Goal: Task Accomplishment & Management: Complete application form

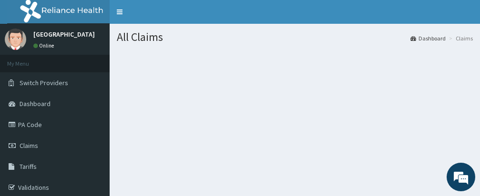
click at [344, 148] on section at bounding box center [295, 102] width 370 height 119
click at [275, 155] on section at bounding box center [295, 102] width 370 height 119
click at [27, 144] on span "Claims" at bounding box center [29, 146] width 19 height 9
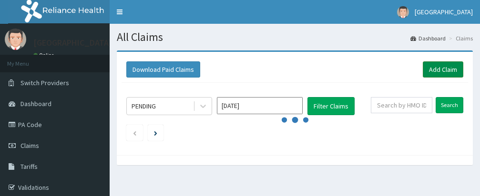
click at [446, 66] on link "Add Claim" at bounding box center [443, 69] width 40 height 16
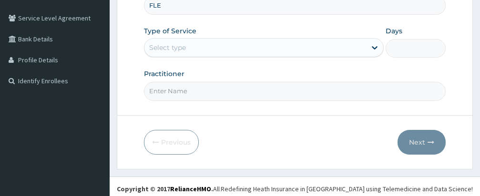
scroll to position [191, 0]
type input "FLE/10197/A"
click at [255, 43] on div "Select type" at bounding box center [255, 47] width 222 height 15
click at [255, 50] on div "Select type" at bounding box center [255, 47] width 222 height 15
click at [251, 45] on div "Select type" at bounding box center [255, 47] width 222 height 15
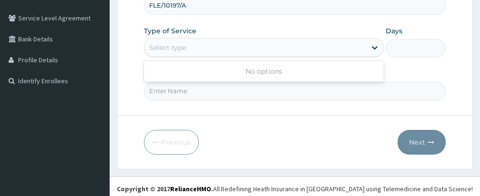
click at [243, 46] on div "Select type" at bounding box center [255, 47] width 222 height 15
click at [294, 79] on div "No options" at bounding box center [264, 71] width 240 height 17
click at [283, 50] on div "Select type" at bounding box center [255, 47] width 222 height 15
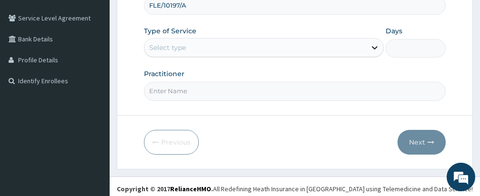
click at [374, 48] on icon at bounding box center [375, 48] width 6 height 3
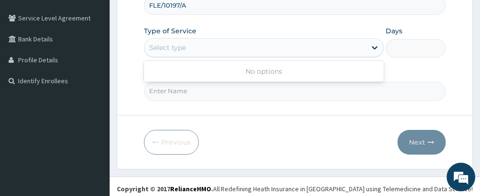
click at [395, 66] on div "Provider Name HMO ID FLE/10197/A Type of Service Use Up and Down to choose opti…" at bounding box center [295, 20] width 302 height 160
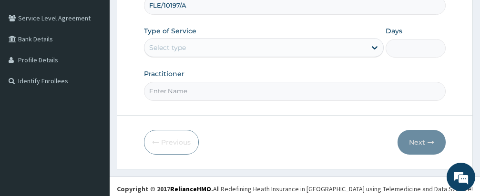
click at [401, 196] on html "R EL Toggle navigation Samas Hospital Samas Hospital - samashospital@gmail.com …" at bounding box center [240, 9] width 480 height 401
click at [337, 144] on div "Previous Next" at bounding box center [295, 142] width 302 height 25
click at [290, 44] on div "Select type" at bounding box center [255, 47] width 222 height 15
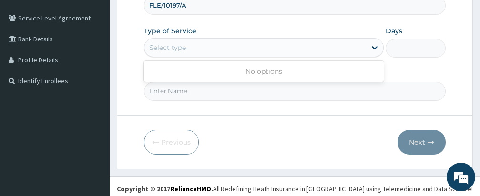
click at [408, 59] on div "Provider Name HMO ID FLE/10197/A Type of Service Use Up and Down to choose opti…" at bounding box center [295, 20] width 302 height 160
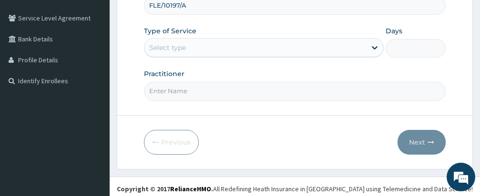
click at [280, 44] on div "Select type" at bounding box center [255, 47] width 222 height 15
click at [280, 48] on div "Select type" at bounding box center [255, 47] width 222 height 15
click at [426, 74] on div "Practitioner" at bounding box center [295, 84] width 302 height 31
click at [350, 159] on form "Step 1 of 2 Claim details Provider Name HMO ID FLE/10197/A Type of Service Sele…" at bounding box center [295, 14] width 356 height 309
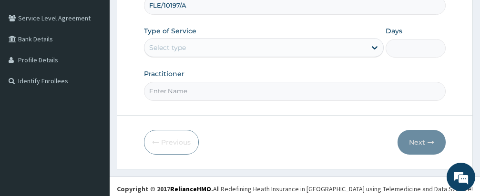
click at [261, 49] on div "Select type" at bounding box center [255, 47] width 222 height 15
click at [254, 47] on div "Select type" at bounding box center [255, 47] width 222 height 15
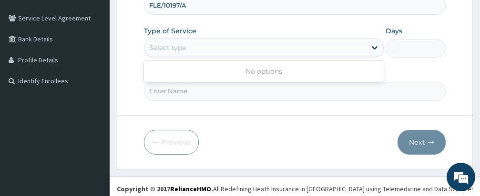
click at [254, 47] on div "Select type" at bounding box center [255, 47] width 222 height 15
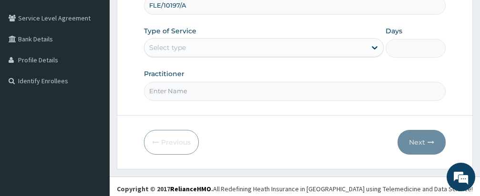
drag, startPoint x: 254, startPoint y: 47, endPoint x: 363, endPoint y: 107, distance: 124.3
click at [349, 107] on form "Step 1 of 2 Claim details Provider Name HMO ID FLE/10197/A Type of Service Sele…" at bounding box center [295, 14] width 356 height 309
click at [418, 73] on div "Practitioner" at bounding box center [295, 84] width 302 height 31
click at [282, 48] on div "Select type" at bounding box center [255, 47] width 222 height 15
click at [132, 58] on form "Step 1 of 2 Claim details Provider Name HMO ID FLE/10197/A Type of Service Sele…" at bounding box center [295, 14] width 356 height 309
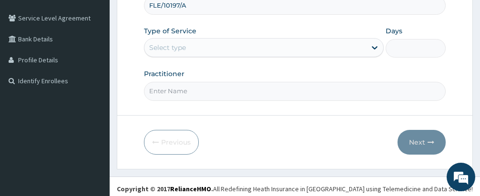
click at [222, 88] on input "Practitioner" at bounding box center [295, 91] width 302 height 19
click at [221, 87] on input "Practitioner" at bounding box center [295, 91] width 302 height 19
drag, startPoint x: 221, startPoint y: 87, endPoint x: 215, endPoint y: 113, distance: 26.4
click at [215, 113] on form "Step 1 of 2 Claim details Provider Name HMO ID FLE/10197/A Type of Service Sele…" at bounding box center [295, 14] width 356 height 309
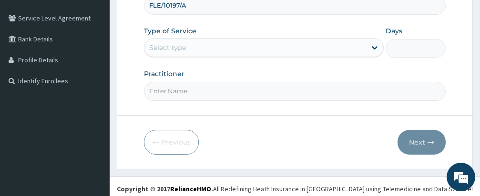
type input "DR RICHARD"
click at [251, 50] on div "Select type" at bounding box center [255, 47] width 222 height 15
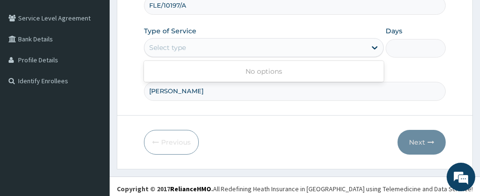
click at [129, 67] on form "Step 1 of 2 Claim details Provider Name HMO ID FLE/10197/A Type of Service Use …" at bounding box center [295, 14] width 356 height 309
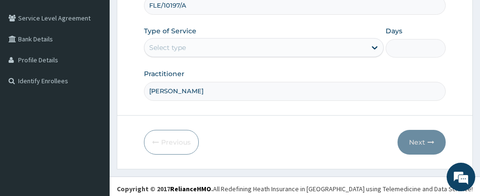
click at [300, 69] on div "Provider Name HMO ID FLE/10197/A Type of Service Select type Days Practitioner …" at bounding box center [295, 20] width 302 height 160
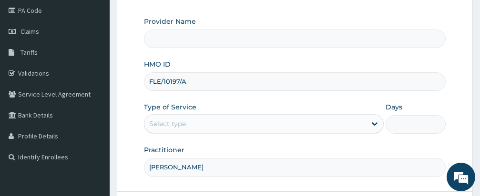
scroll to position [95, 0]
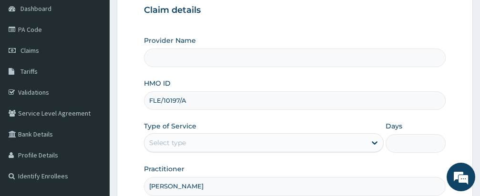
click at [288, 63] on input "Provider Name" at bounding box center [295, 58] width 302 height 19
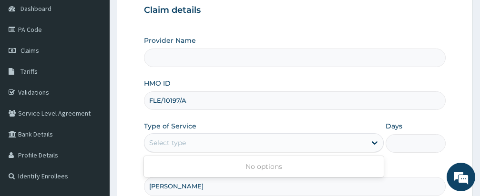
click at [302, 139] on div "Select type" at bounding box center [255, 142] width 222 height 15
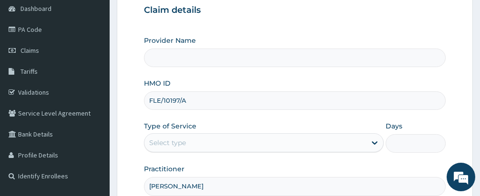
click at [280, 79] on div "HMO ID FLE/10197/A" at bounding box center [295, 94] width 302 height 31
click at [263, 57] on input "Provider Name" at bounding box center [295, 58] width 302 height 19
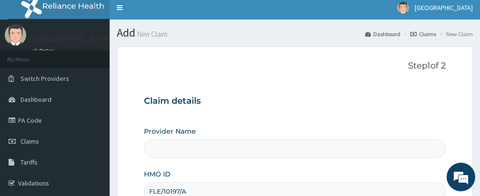
scroll to position [0, 0]
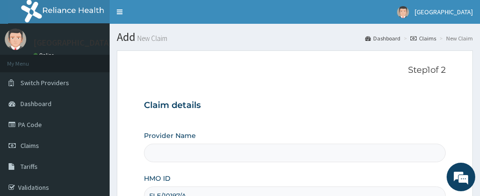
click at [276, 75] on p "Step 1 of 2" at bounding box center [295, 70] width 302 height 10
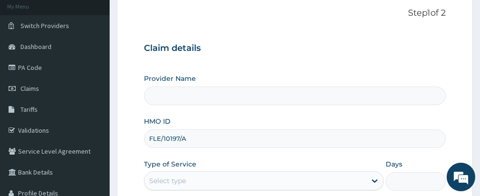
scroll to position [76, 0]
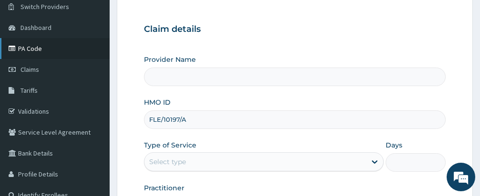
click at [32, 45] on link "PA Code" at bounding box center [55, 48] width 110 height 21
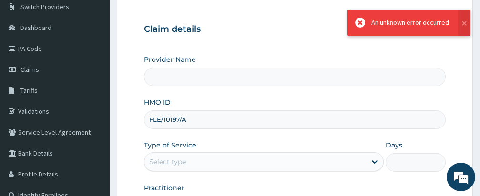
click at [248, 33] on h3 "Claim details" at bounding box center [295, 29] width 302 height 10
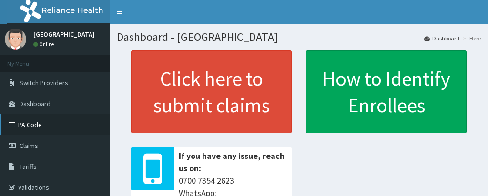
click at [30, 122] on link "PA Code" at bounding box center [55, 124] width 110 height 21
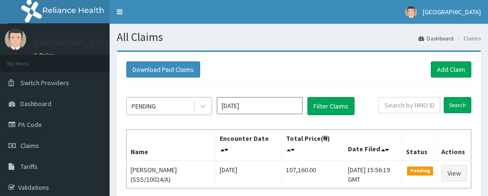
click at [166, 106] on div "PENDING" at bounding box center [160, 106] width 66 height 15
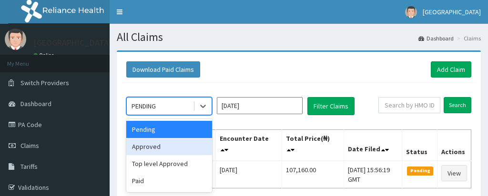
click at [147, 138] on div "Approved" at bounding box center [169, 146] width 86 height 17
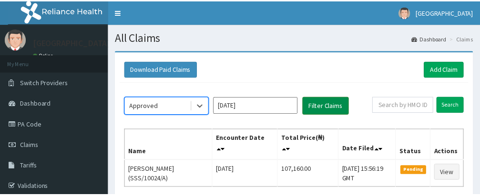
scroll to position [33, 0]
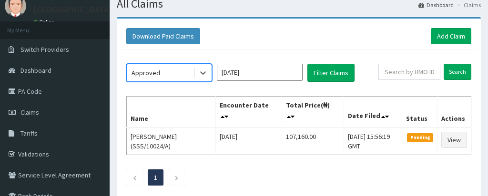
click at [335, 44] on div "Download Paid Claims Add Claim" at bounding box center [298, 36] width 345 height 16
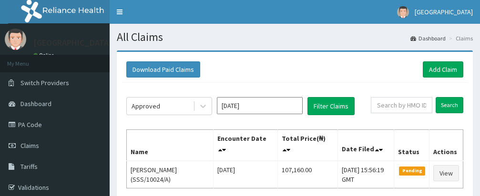
scroll to position [0, 0]
click at [331, 102] on button "Filter Claims" at bounding box center [330, 106] width 47 height 18
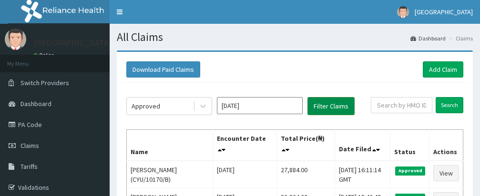
click at [330, 103] on button "Filter Claims" at bounding box center [330, 106] width 47 height 18
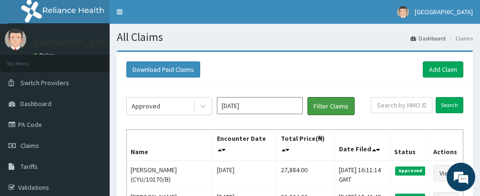
scroll to position [60, 0]
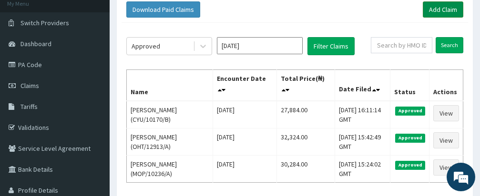
click at [438, 9] on link "Add Claim" at bounding box center [443, 9] width 40 height 16
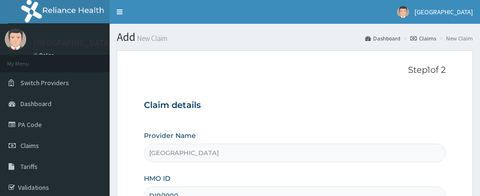
click at [232, 175] on div "HMO ID DIR/1000" at bounding box center [295, 189] width 302 height 31
type input "DIR/10008/A"
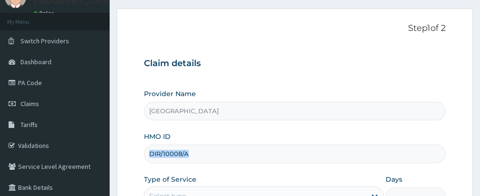
scroll to position [42, 0]
click at [257, 174] on div "Provider Name Samas Hospital HMO ID DIR/10008/A Type of Service Select type Day…" at bounding box center [295, 169] width 302 height 160
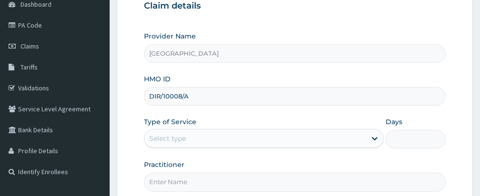
scroll to position [118, 0]
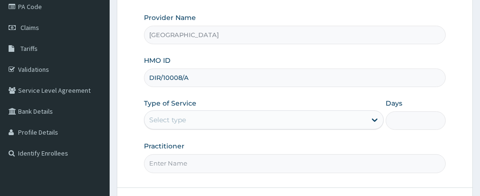
click at [235, 116] on div "Select type" at bounding box center [255, 119] width 222 height 15
click at [235, 120] on div "Select type" at bounding box center [255, 119] width 222 height 15
click at [229, 121] on div "Select type" at bounding box center [255, 119] width 222 height 15
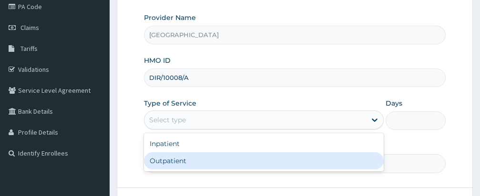
click at [219, 160] on div "Outpatient" at bounding box center [264, 160] width 240 height 17
type input "1"
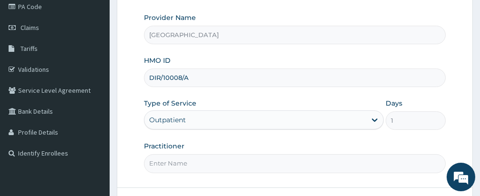
click at [257, 142] on div "Practitioner" at bounding box center [295, 157] width 302 height 31
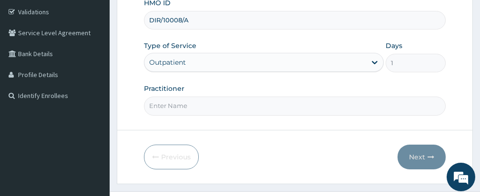
scroll to position [194, 0]
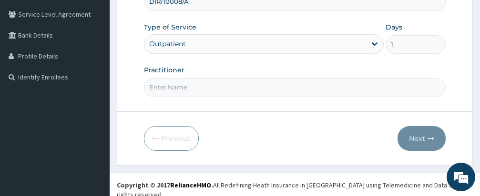
click at [234, 90] on input "Practitioner" at bounding box center [295, 87] width 302 height 19
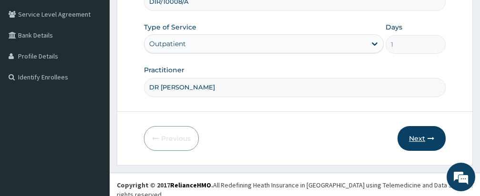
type input "DR [PERSON_NAME]"
click at [417, 137] on button "Next" at bounding box center [421, 138] width 48 height 25
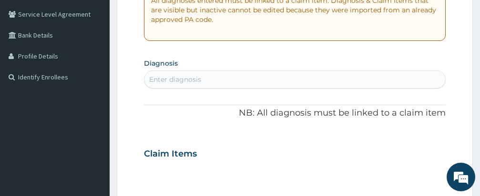
click at [348, 48] on div "PA Code / Prescription Code Enter Code(Secondary Care Only) Encounter Date DD-M…" at bounding box center [295, 153] width 302 height 512
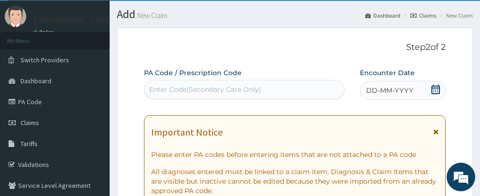
scroll to position [0, 0]
click at [298, 89] on div "Enter Code(Secondary Care Only)" at bounding box center [244, 89] width 200 height 15
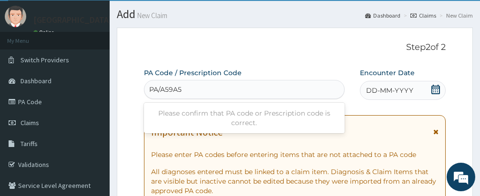
type input "PA/A59A5E"
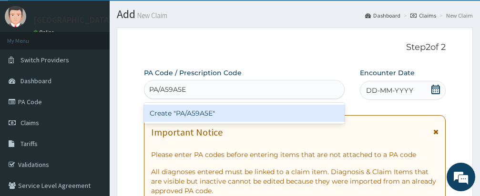
click at [297, 111] on div "Create "PA/A59A5E"" at bounding box center [244, 113] width 201 height 17
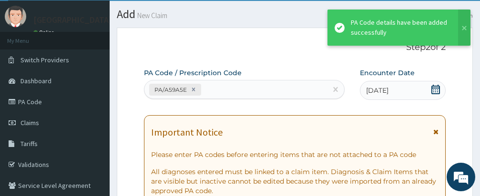
scroll to position [472, 0]
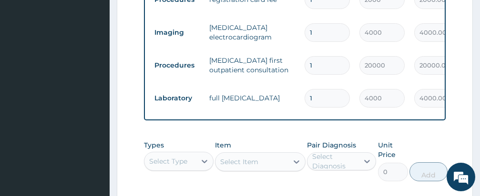
click at [273, 145] on div "Types Select Type Item Select Item Pair Diagnosis Select Diagnosis Unit Price 0…" at bounding box center [295, 161] width 302 height 51
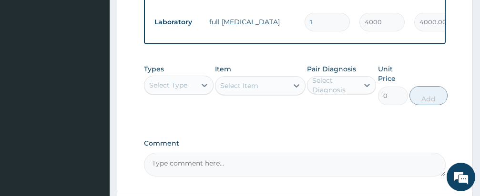
scroll to position [567, 0]
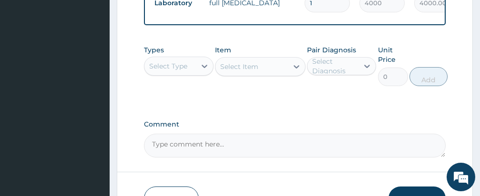
click at [171, 71] on div "Select Type" at bounding box center [168, 66] width 38 height 10
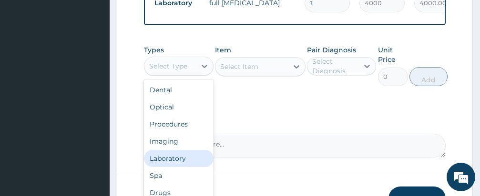
click at [179, 164] on div "Laboratory" at bounding box center [179, 158] width 70 height 17
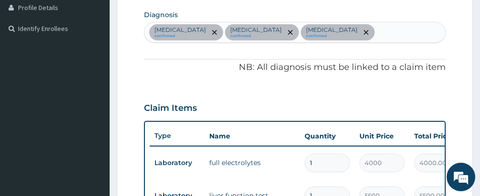
scroll to position [224, 0]
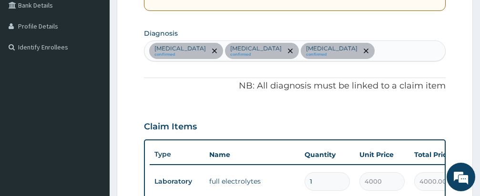
click at [377, 49] on div "[MEDICAL_DATA] confirmed [PERSON_NAME] confirmed [MEDICAL_DATA] confirmed" at bounding box center [294, 51] width 301 height 20
type input "[MEDICAL_DATA]"
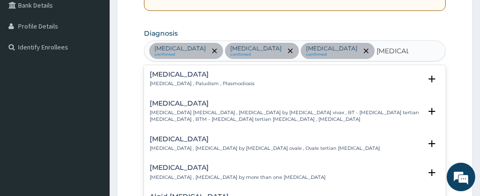
click at [170, 76] on h4 "[MEDICAL_DATA]" at bounding box center [202, 74] width 105 height 7
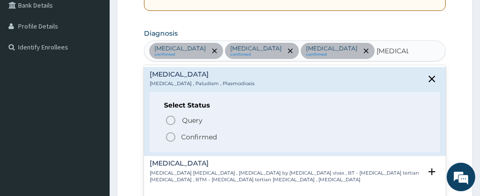
click at [172, 136] on icon "status option filled" at bounding box center [170, 136] width 11 height 11
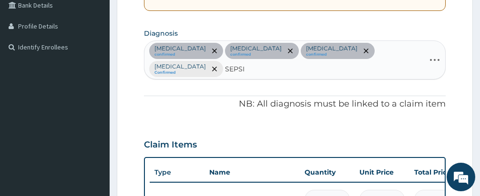
type input "[MEDICAL_DATA]"
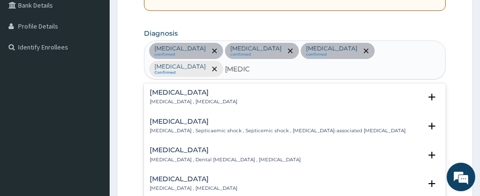
click at [162, 89] on h4 "[MEDICAL_DATA]" at bounding box center [194, 92] width 88 height 7
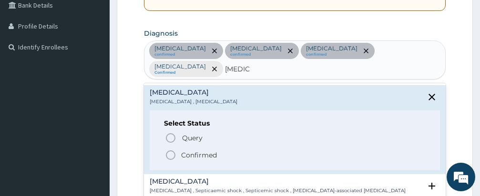
click at [162, 89] on h4 "[MEDICAL_DATA]" at bounding box center [194, 92] width 88 height 7
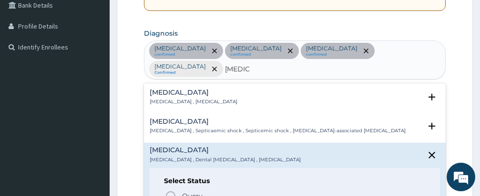
click at [164, 89] on div "[MEDICAL_DATA] [MEDICAL_DATA] , [MEDICAL_DATA]" at bounding box center [194, 97] width 88 height 17
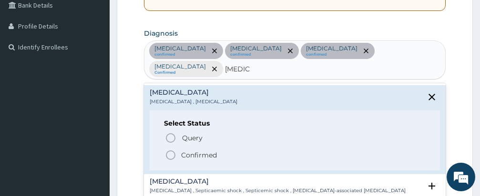
click at [171, 150] on icon "status option filled" at bounding box center [170, 155] width 11 height 11
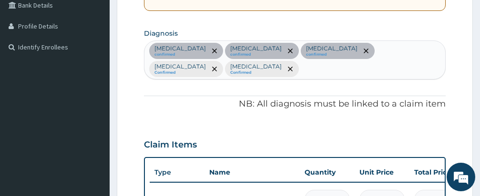
click at [252, 108] on p "NB: All diagnosis must be linked to a claim item" at bounding box center [295, 104] width 302 height 12
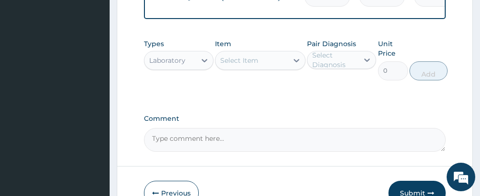
scroll to position [625, 0]
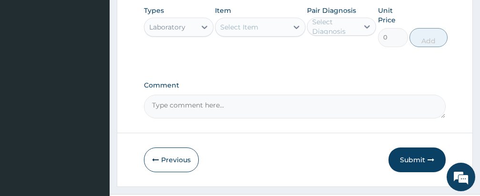
click at [251, 32] on div "Select Item" at bounding box center [239, 27] width 38 height 10
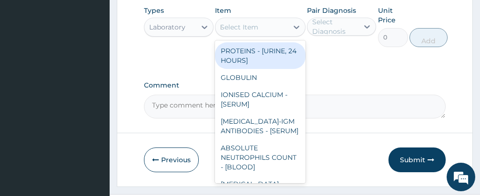
type input "FBC"
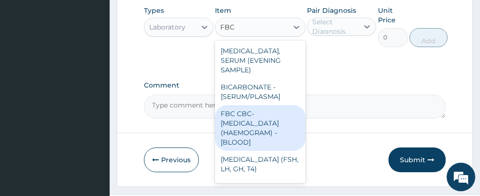
click at [266, 127] on div "FBC CBC-[MEDICAL_DATA] (HAEMOGRAM) - [BLOOD]" at bounding box center [260, 128] width 91 height 46
type input "3000"
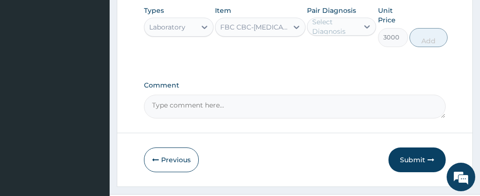
click at [346, 36] on div "Select Diagnosis" at bounding box center [335, 26] width 46 height 19
drag, startPoint x: 346, startPoint y: 38, endPoint x: 334, endPoint y: 87, distance: 50.5
click at [326, 35] on div "Select Diagnosis" at bounding box center [335, 26] width 46 height 19
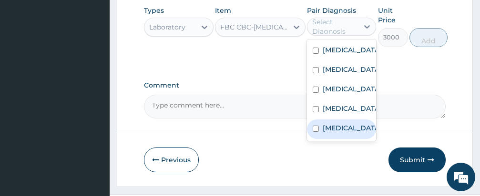
click at [318, 132] on input "checkbox" at bounding box center [316, 129] width 6 height 6
checkbox input "true"
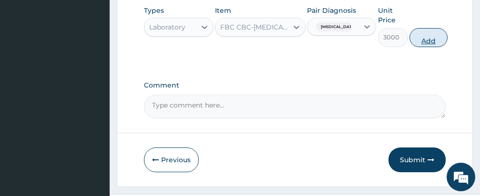
click at [433, 40] on button "Add" at bounding box center [428, 37] width 38 height 19
type input "0"
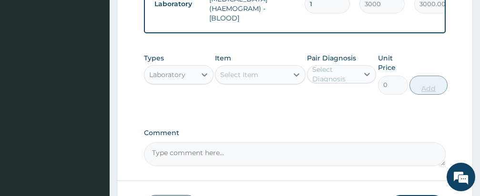
scroll to position [619, 0]
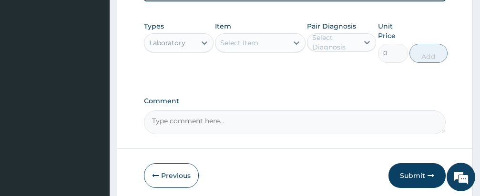
scroll to position [657, 0]
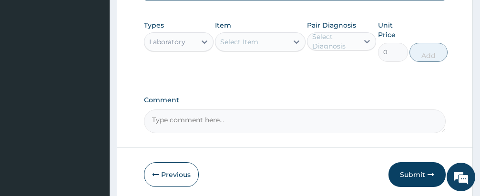
click at [255, 47] on div "Select Item" at bounding box center [239, 42] width 38 height 10
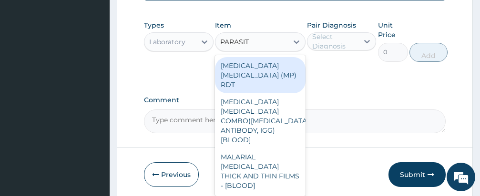
type input "[MEDICAL_DATA]"
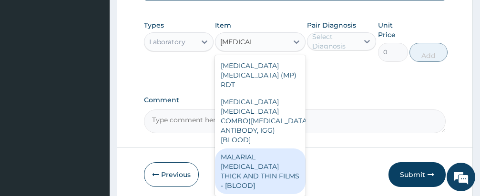
click at [270, 151] on div "MALARIAL [MEDICAL_DATA] THICK AND THIN FILMS - [BLOOD]" at bounding box center [260, 172] width 91 height 46
type input "1500"
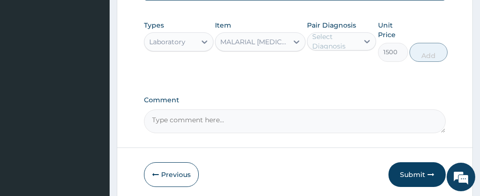
click at [326, 49] on div "Select Diagnosis" at bounding box center [335, 41] width 46 height 19
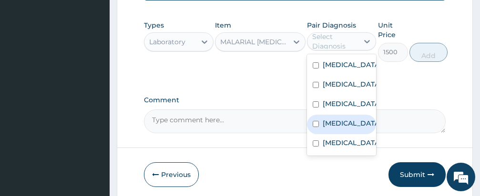
click at [314, 127] on input "checkbox" at bounding box center [316, 124] width 6 height 6
checkbox input "true"
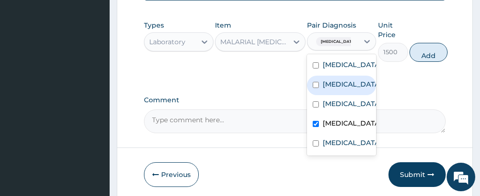
click at [423, 61] on button "Add" at bounding box center [428, 52] width 38 height 19
type input "0"
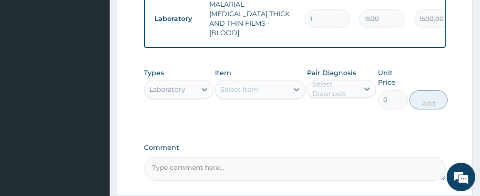
click at [327, 126] on div "Types Laboratory Item Select Item Pair Diagnosis Select Diagnosis Unit Price 0 …" at bounding box center [295, 95] width 302 height 65
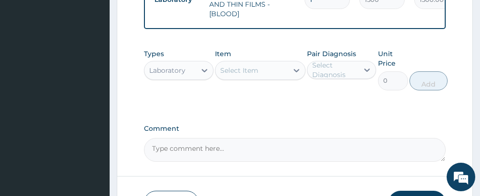
scroll to position [715, 0]
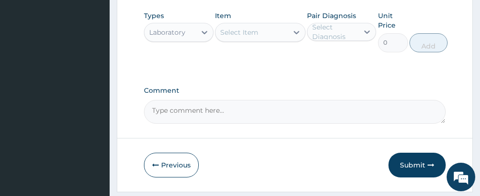
click at [301, 110] on textarea "Comment" at bounding box center [295, 112] width 302 height 24
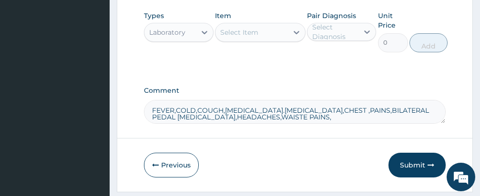
type textarea "FEVER,COLD,COUGH,[MEDICAL_DATA].[MEDICAL_DATA],CHEST ,PAINS,BILATERAL PEDAL [ME…"
click at [187, 30] on div "Laboratory" at bounding box center [169, 32] width 51 height 15
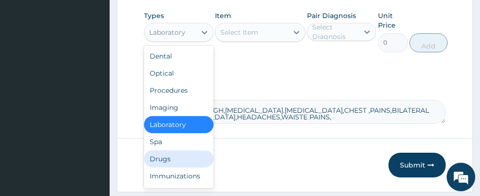
click at [170, 158] on div "Drugs" at bounding box center [179, 159] width 70 height 17
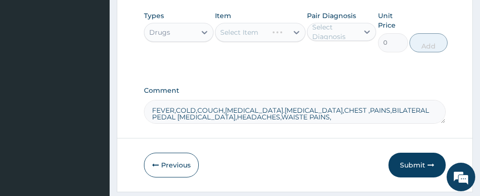
click at [255, 28] on div "Select Item" at bounding box center [260, 32] width 91 height 19
click at [418, 160] on button "Submit" at bounding box center [416, 165] width 57 height 25
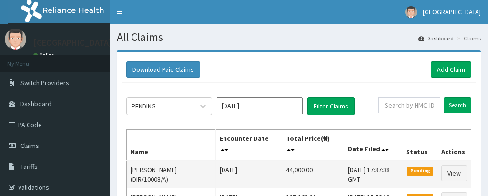
click at [295, 183] on td "44,000.00" at bounding box center [312, 175] width 61 height 28
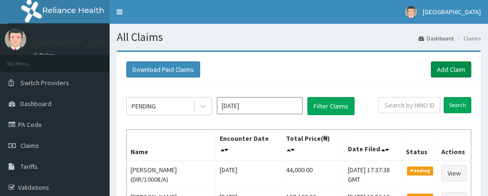
click at [436, 66] on link "Add Claim" at bounding box center [451, 69] width 40 height 16
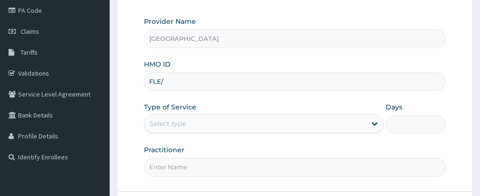
click at [235, 83] on input "FLE/" at bounding box center [295, 81] width 302 height 19
type input "FLE/10197/A"
click at [240, 152] on div "Practitioner" at bounding box center [295, 160] width 302 height 31
click at [222, 116] on div "Select type" at bounding box center [255, 123] width 222 height 15
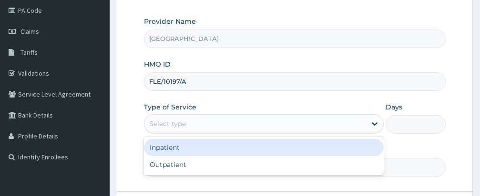
scroll to position [152, 0]
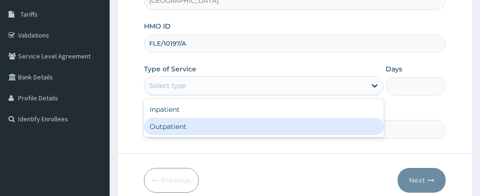
click at [208, 130] on div "Outpatient" at bounding box center [264, 126] width 240 height 17
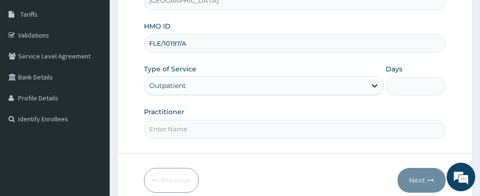
type input "1"
click at [237, 161] on form "Step 1 of 2 Claim details Provider Name [GEOGRAPHIC_DATA] HMO ID FLE/10197/A Ty…" at bounding box center [295, 52] width 356 height 309
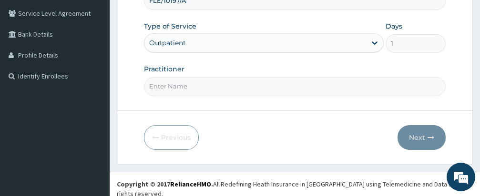
click at [214, 88] on input "Practitioner" at bounding box center [295, 86] width 302 height 19
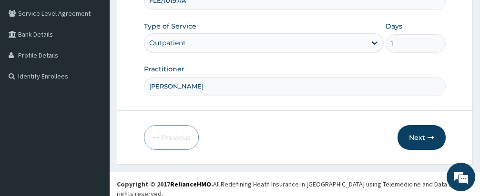
type input "[PERSON_NAME]"
click at [229, 111] on form "Step 1 of 2 Claim details Provider Name [GEOGRAPHIC_DATA] HMO ID FLE/10197/A Ty…" at bounding box center [295, 9] width 356 height 309
click at [415, 135] on button "Next" at bounding box center [421, 137] width 48 height 25
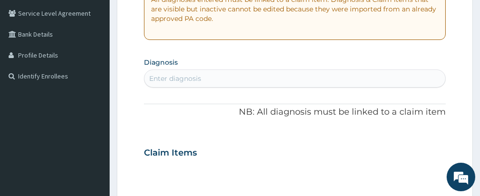
scroll to position [0, 0]
click at [338, 58] on section "Diagnosis Enter diagnosis" at bounding box center [295, 71] width 302 height 32
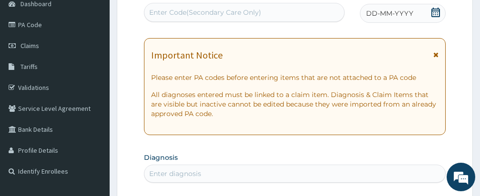
scroll to position [81, 0]
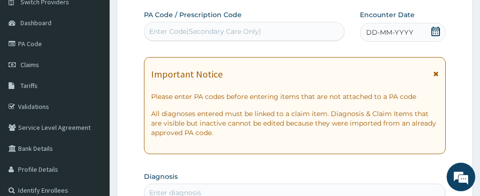
click at [295, 31] on div "Enter Code(Secondary Care Only)" at bounding box center [244, 31] width 200 height 15
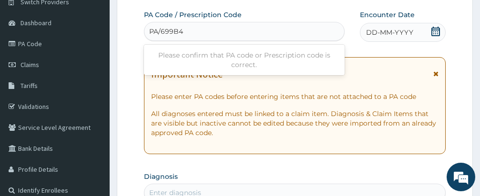
type input "PA/699B4C"
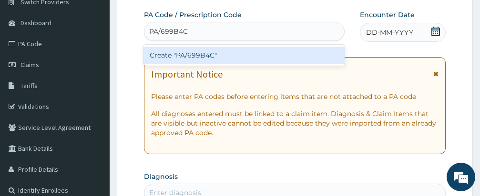
click at [286, 51] on div "Create "PA/699B4C"" at bounding box center [244, 55] width 201 height 17
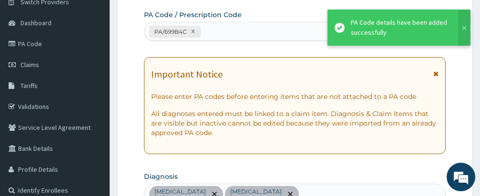
scroll to position [341, 0]
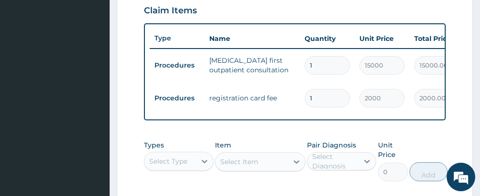
click at [277, 139] on div "PA Code / Prescription Code PA/699B4C Encounter Date 12-09-2025 Important Notic…" at bounding box center [295, 1] width 302 height 503
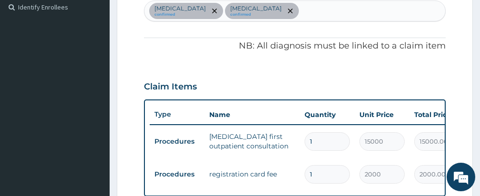
scroll to position [245, 0]
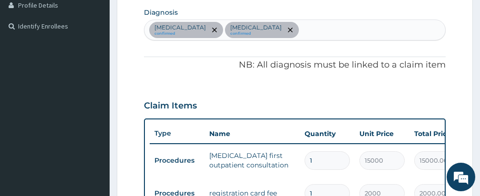
click at [313, 24] on div "Peptic ulcer confirmed Acute abdomen confirmed" at bounding box center [294, 30] width 301 height 20
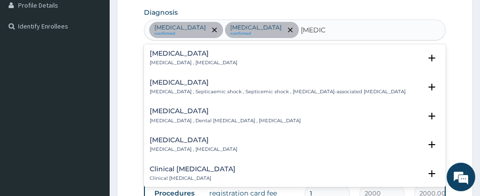
type input "SEPSI"
click at [165, 53] on h4 "[MEDICAL_DATA]" at bounding box center [194, 53] width 88 height 7
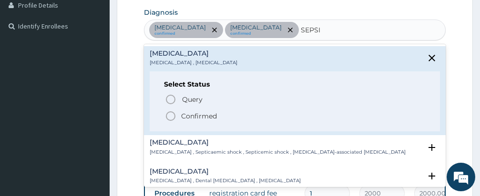
click at [170, 118] on icon "status option filled" at bounding box center [170, 116] width 11 height 11
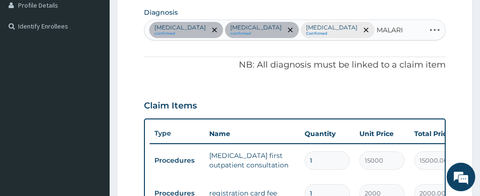
type input "[MEDICAL_DATA]"
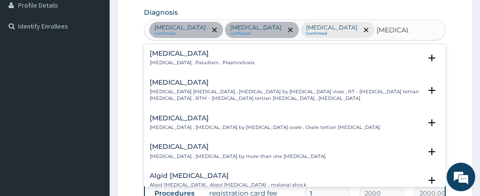
click at [164, 51] on h4 "[MEDICAL_DATA]" at bounding box center [202, 53] width 105 height 7
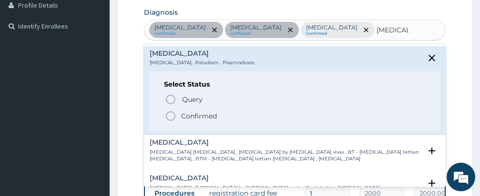
click at [171, 116] on icon "status option filled" at bounding box center [170, 116] width 11 height 11
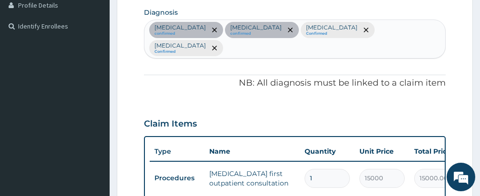
click at [266, 110] on div "Claim Items" at bounding box center [295, 122] width 302 height 25
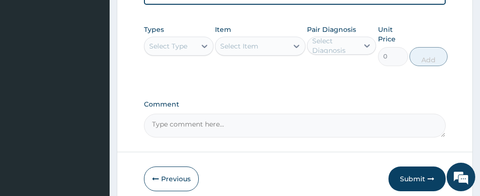
scroll to position [493, 0]
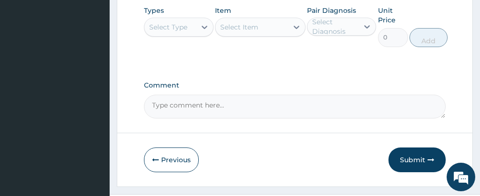
click at [173, 22] on div "Select Type" at bounding box center [168, 27] width 38 height 10
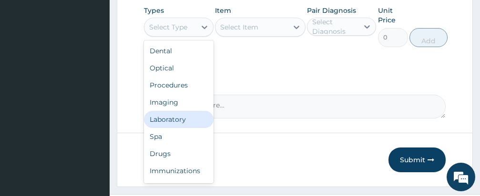
click at [172, 111] on div "Laboratory" at bounding box center [179, 119] width 70 height 17
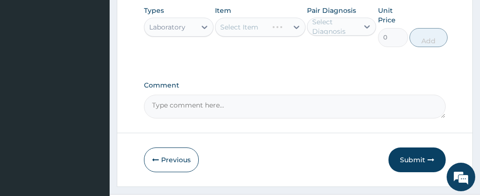
click at [251, 18] on div "Select Item" at bounding box center [260, 27] width 91 height 19
click at [251, 22] on div "Select Item" at bounding box center [239, 27] width 38 height 10
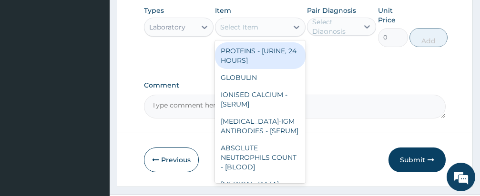
type input "FBC"
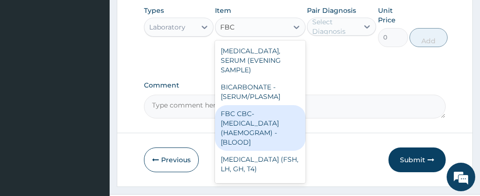
click at [262, 113] on div "FBC CBC-[MEDICAL_DATA] (HAEMOGRAM) - [BLOOD]" at bounding box center [260, 128] width 91 height 46
type input "3000"
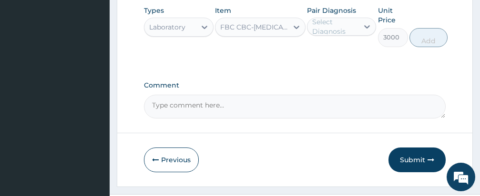
click at [345, 17] on div "Select Diagnosis" at bounding box center [335, 26] width 46 height 19
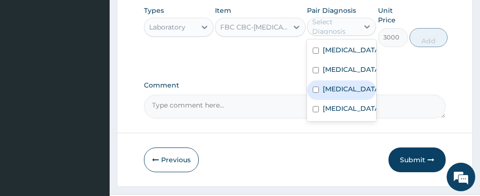
click at [316, 87] on input "checkbox" at bounding box center [316, 90] width 6 height 6
checkbox input "true"
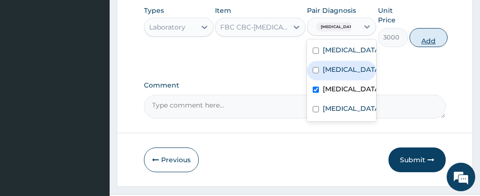
click at [421, 28] on button "Add" at bounding box center [428, 37] width 38 height 19
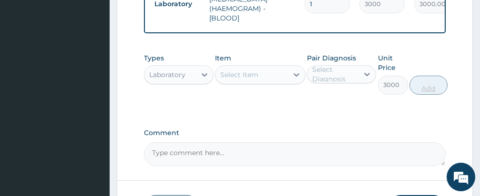
type input "0"
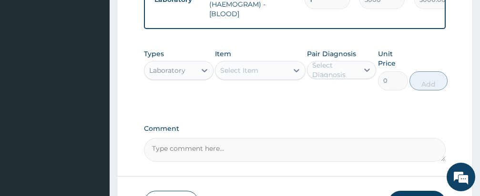
scroll to position [515, 0]
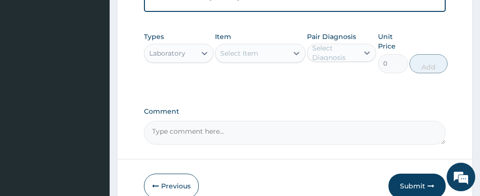
click at [256, 49] on div "Select Item" at bounding box center [239, 54] width 38 height 10
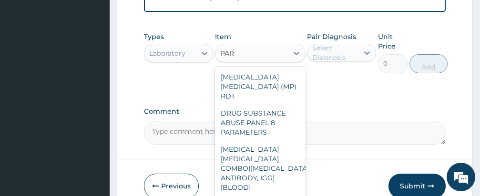
scroll to position [125, 0]
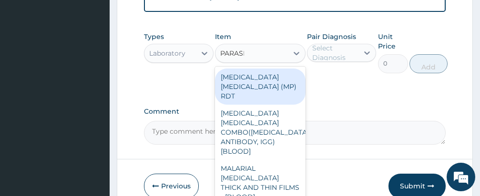
type input "[MEDICAL_DATA]"
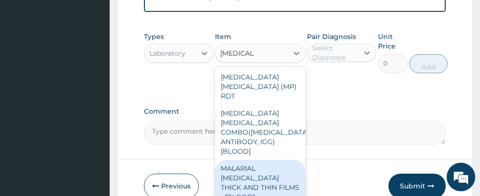
click at [262, 160] on div "MALARIAL [MEDICAL_DATA] THICK AND THIN FILMS - [BLOOD]" at bounding box center [260, 183] width 91 height 46
type input "1500"
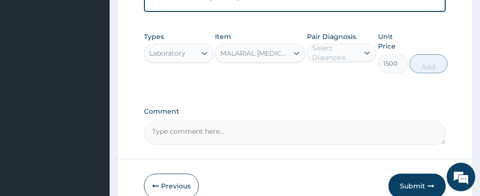
click at [333, 43] on div "Select Diagnosis" at bounding box center [335, 52] width 46 height 19
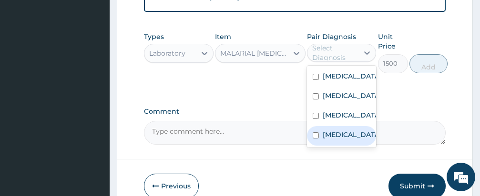
click at [316, 135] on input "checkbox" at bounding box center [316, 135] width 6 height 6
checkbox input "true"
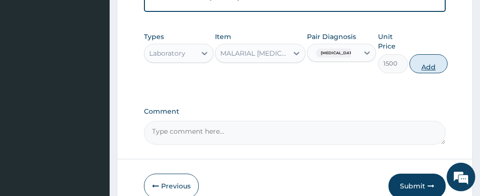
click at [420, 54] on button "Add" at bounding box center [428, 63] width 38 height 19
type input "0"
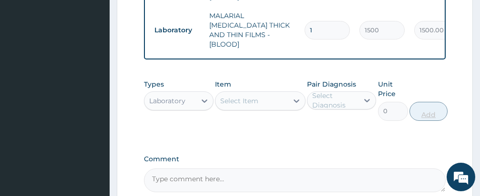
scroll to position [513, 0]
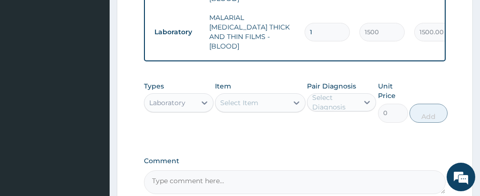
click at [313, 100] on div "Pair Diagnosis Select Diagnosis" at bounding box center [342, 101] width 70 height 41
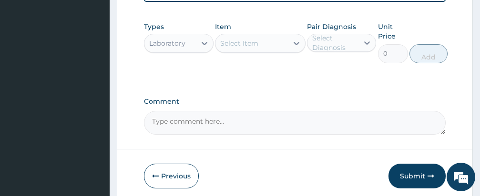
scroll to position [553, 0]
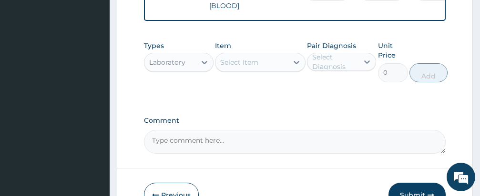
click at [171, 58] on div "Laboratory" at bounding box center [167, 63] width 36 height 10
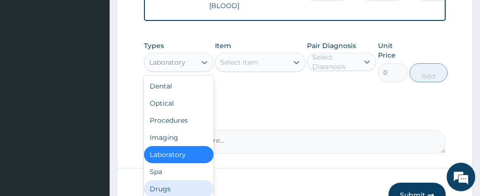
click at [162, 181] on div "Drugs" at bounding box center [179, 189] width 70 height 17
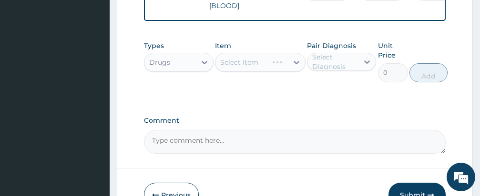
click at [260, 53] on div "Select Item" at bounding box center [260, 62] width 91 height 19
click at [256, 53] on div "Select Item" at bounding box center [260, 62] width 91 height 19
click at [256, 58] on div "Select Item" at bounding box center [239, 63] width 38 height 10
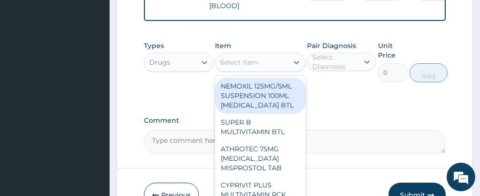
type input "EMAL"
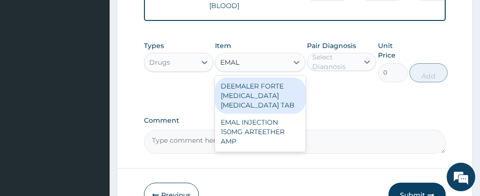
click at [256, 114] on div "EMAL INJECTION 150MG ARTEETHER AMP" at bounding box center [260, 132] width 91 height 36
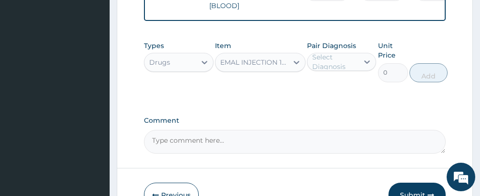
type input "876"
click at [325, 52] on div "Select Diagnosis" at bounding box center [335, 61] width 46 height 19
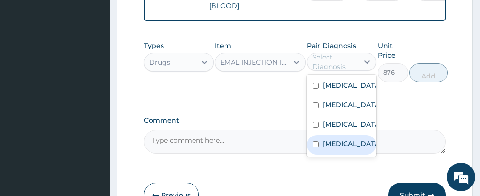
click at [315, 142] on input "checkbox" at bounding box center [316, 145] width 6 height 6
checkbox input "true"
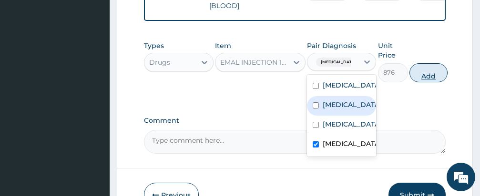
click at [421, 63] on button "Add" at bounding box center [428, 72] width 38 height 19
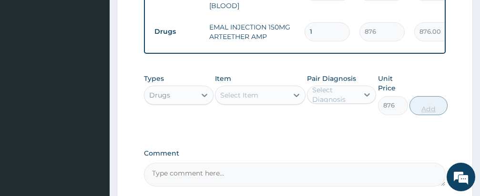
type input "0"
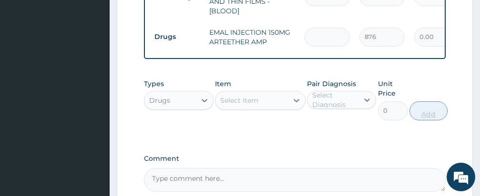
type input "0.00"
type input "3"
type input "2628.00"
type input "3"
click at [321, 118] on div "Types Drugs Item Select Item Pair Diagnosis Select Diagnosis Unit Price 0 Add" at bounding box center [295, 106] width 302 height 65
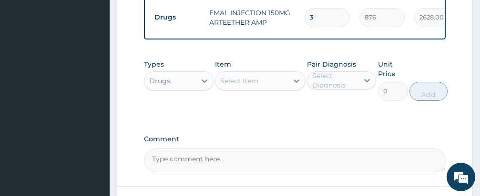
scroll to position [586, 0]
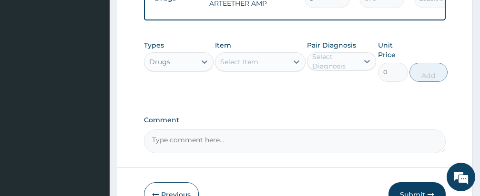
click at [263, 54] on div "Select Item" at bounding box center [251, 61] width 72 height 15
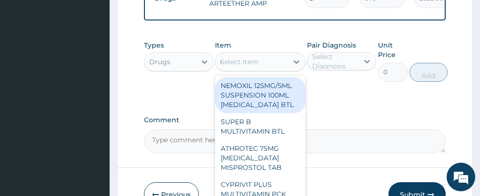
type input "COARTEM"
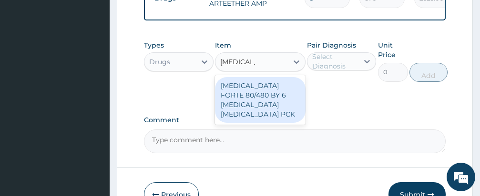
click at [265, 79] on div "COARTEM FORTE 80/480 BY 6 ARTEMETHER LUMEFANTRINE PCK" at bounding box center [260, 100] width 91 height 46
type input "3360"
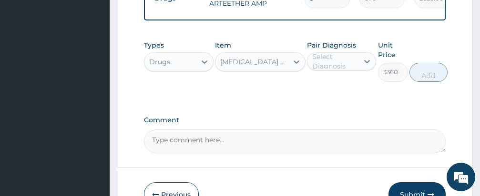
click at [327, 52] on div "Select Diagnosis" at bounding box center [335, 61] width 46 height 19
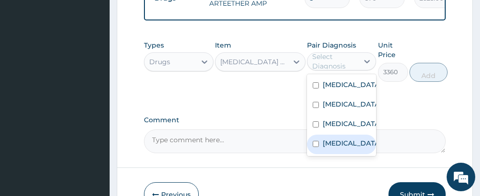
click at [315, 141] on input "checkbox" at bounding box center [316, 144] width 6 height 6
checkbox input "true"
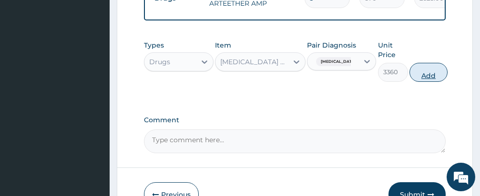
click at [425, 63] on button "Add" at bounding box center [428, 72] width 38 height 19
type input "0"
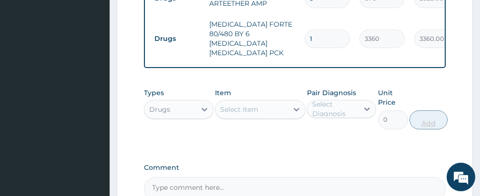
scroll to position [584, 0]
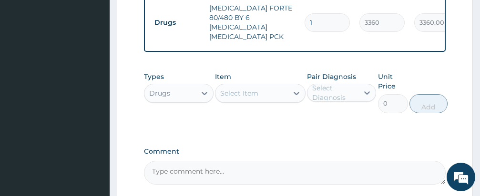
scroll to position [622, 0]
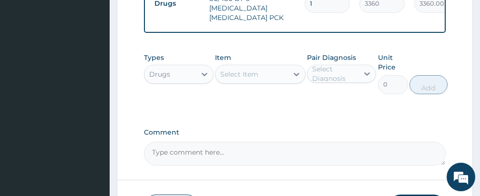
click at [269, 67] on div "Select Item" at bounding box center [251, 74] width 72 height 15
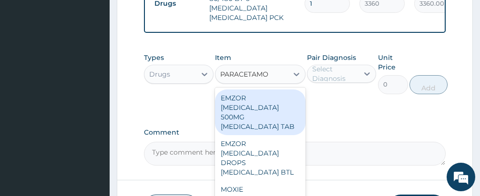
type input "PARACETAMOL"
click at [244, 90] on div "EMZOR PARACETAMOL 500MG ACETAMINOPHEN TAB" at bounding box center [260, 113] width 91 height 46
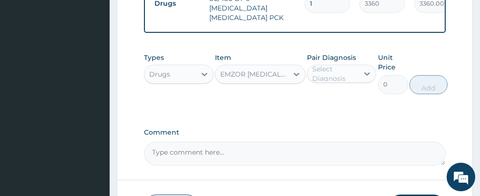
type input "12"
click at [331, 64] on div "Select Diagnosis" at bounding box center [335, 73] width 46 height 19
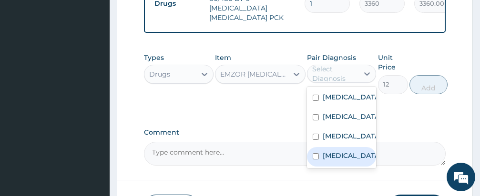
click at [315, 153] on input "checkbox" at bounding box center [316, 156] width 6 height 6
checkbox input "true"
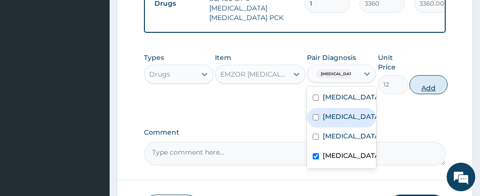
click at [423, 75] on button "Add" at bounding box center [428, 84] width 38 height 19
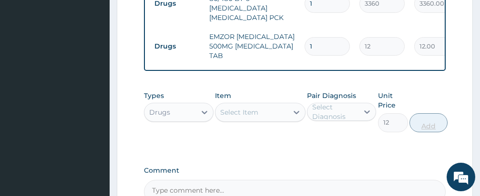
type input "0"
type input "0.00"
type input "1"
type input "12.00"
type input "18"
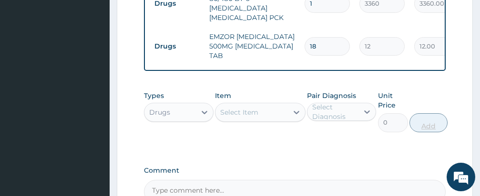
type input "216.00"
type input "18"
click at [289, 119] on div "Types Drugs Item Select Item Pair Diagnosis Select Diagnosis Unit Price 0 Add" at bounding box center [295, 118] width 302 height 65
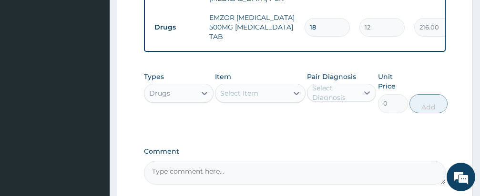
scroll to position [660, 0]
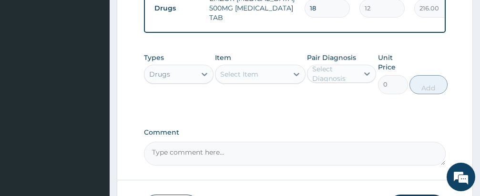
click at [251, 70] on div "Select Item" at bounding box center [239, 75] width 38 height 10
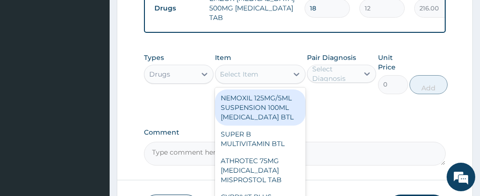
type input "PARACETAMOL"
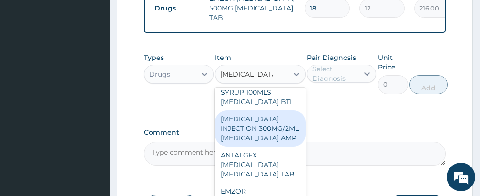
scroll to position [648, 0]
click at [251, 147] on div "PARACETAMOL INJECTION 300MG/2ML ACETAMINOPHEN AMP" at bounding box center [260, 129] width 91 height 36
type input "180"
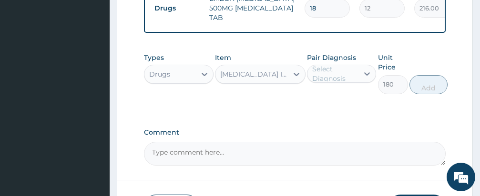
click at [333, 64] on div "Select Diagnosis" at bounding box center [335, 73] width 46 height 19
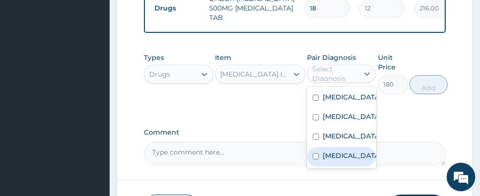
click at [315, 153] on input "checkbox" at bounding box center [316, 156] width 6 height 6
checkbox input "true"
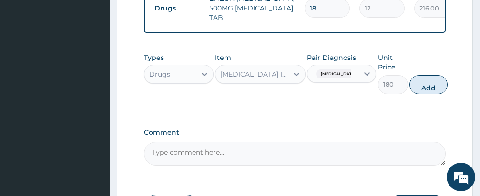
click at [424, 75] on button "Add" at bounding box center [428, 84] width 38 height 19
type input "0"
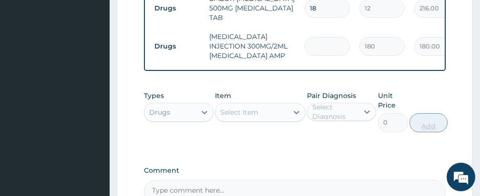
type input "0.00"
type input "3"
type input "540.00"
type input "0.00"
type input "2"
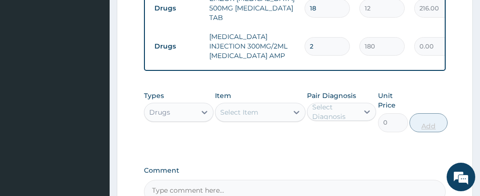
type input "360.00"
type input "2"
click at [270, 106] on div "Types Drugs Item Select Item Pair Diagnosis Select Diagnosis Unit Price 0 Add" at bounding box center [295, 111] width 302 height 51
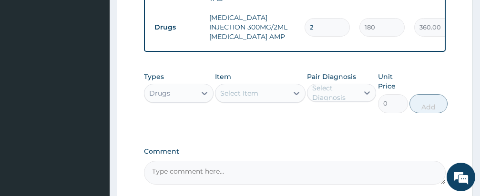
scroll to position [698, 0]
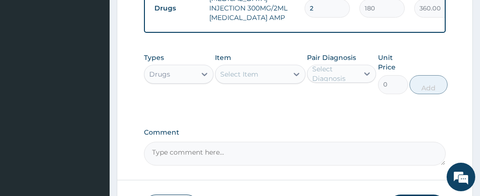
click at [248, 70] on div "Select Item" at bounding box center [239, 75] width 38 height 10
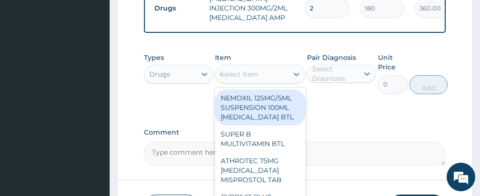
type input "CEFTRIA"
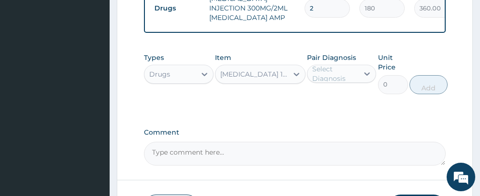
type input "600"
click at [328, 64] on div "Select Diagnosis" at bounding box center [335, 73] width 46 height 19
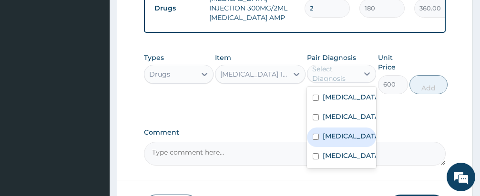
click at [317, 134] on input "checkbox" at bounding box center [316, 137] width 6 height 6
checkbox input "true"
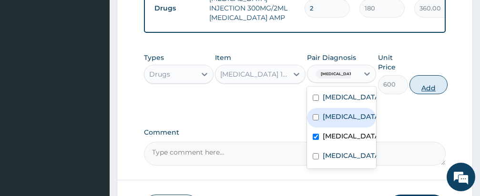
click at [433, 75] on button "Add" at bounding box center [428, 84] width 38 height 19
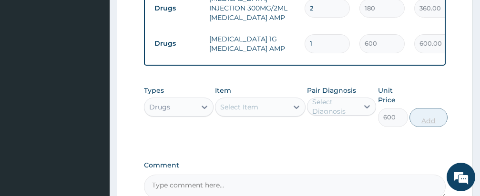
type input "0"
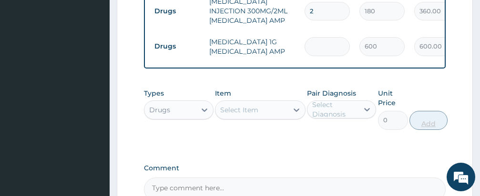
type input "0.00"
type input "3"
type input "1800.00"
type input "3"
click at [303, 102] on div "Types Drugs Item Select Item Pair Diagnosis Select Diagnosis Unit Price 0 Add" at bounding box center [295, 109] width 302 height 51
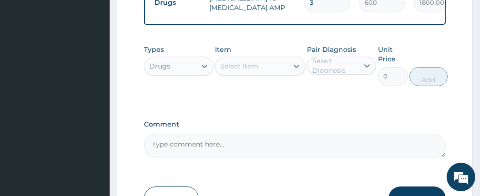
scroll to position [753, 0]
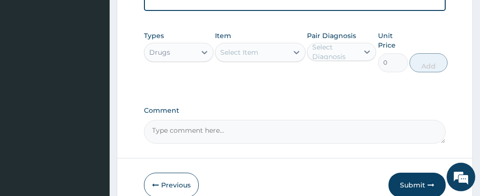
click at [267, 45] on div "Select Item" at bounding box center [251, 52] width 72 height 15
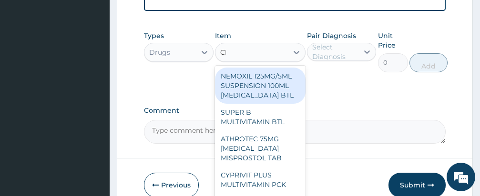
type input "CEFURO"
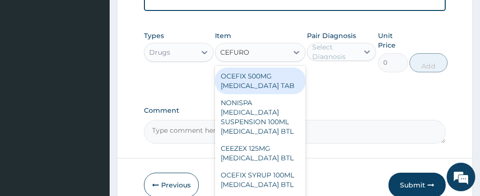
click at [259, 68] on div "OCEFIX 500MG CEFUROXIME TAB" at bounding box center [260, 81] width 91 height 27
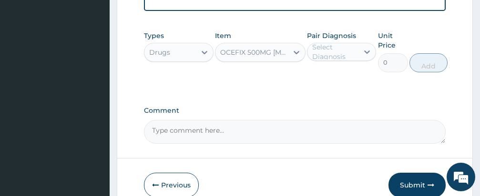
type input "264"
click at [329, 42] on div "Select Diagnosis" at bounding box center [335, 51] width 46 height 19
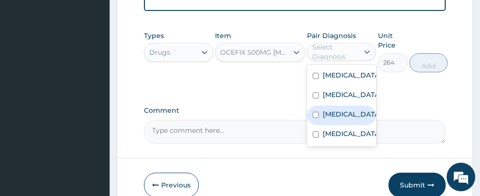
click at [314, 106] on div "[MEDICAL_DATA]" at bounding box center [342, 116] width 70 height 20
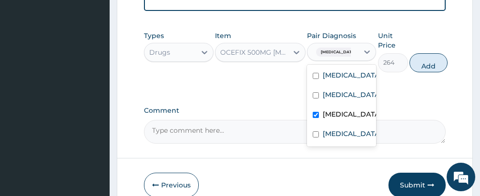
checkbox input "true"
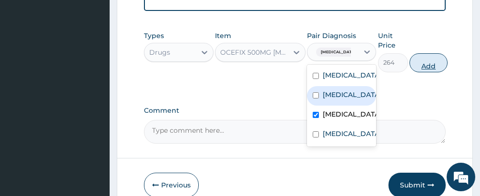
click at [422, 53] on button "Add" at bounding box center [428, 62] width 38 height 19
type input "0"
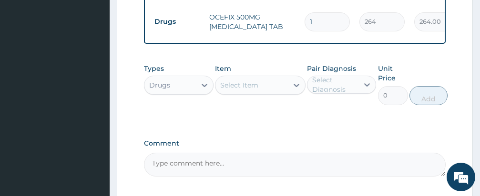
scroll to position [639, 0]
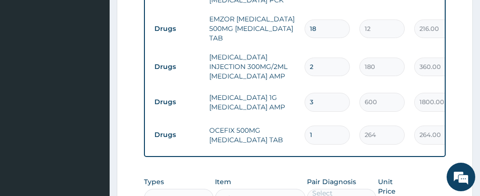
type input "10"
type input "2640.00"
type input "10"
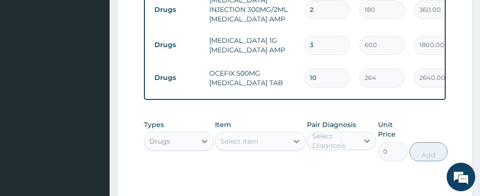
scroll to position [754, 0]
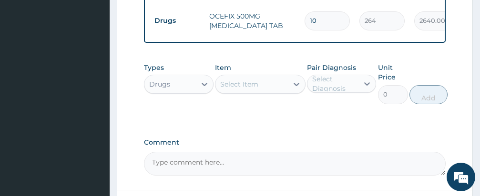
click at [255, 77] on div "Select Item" at bounding box center [251, 84] width 72 height 15
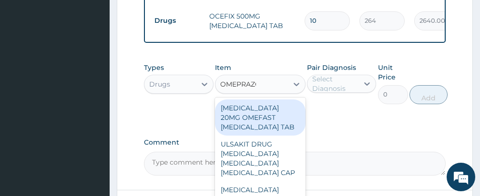
type input "OMEPRAZOLE"
click at [261, 100] on div "OMEPRAZOLE 20MG OMEFAST OMEPRAZOLE TAB" at bounding box center [260, 118] width 91 height 36
type input "648"
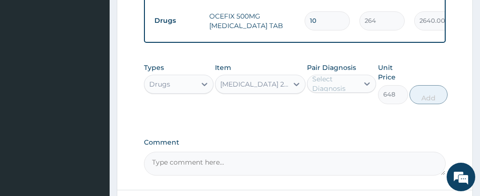
click at [325, 74] on div "Select Diagnosis" at bounding box center [335, 83] width 46 height 19
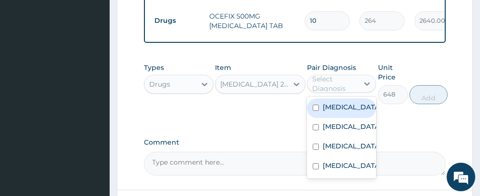
click at [315, 105] on input "checkbox" at bounding box center [316, 108] width 6 height 6
checkbox input "true"
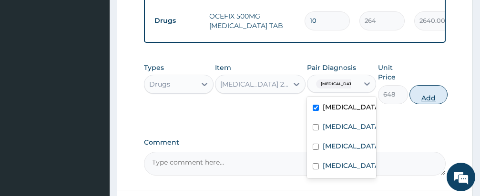
click at [425, 85] on button "Add" at bounding box center [428, 94] width 38 height 19
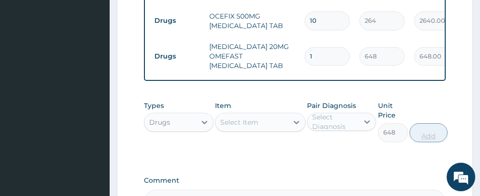
type input "0"
type input "0.00"
type input "10"
type input "6480.00"
type input "10"
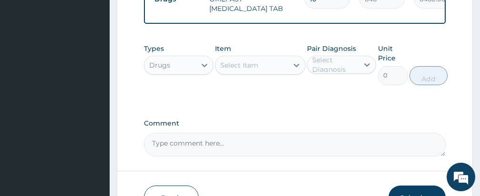
scroll to position [830, 0]
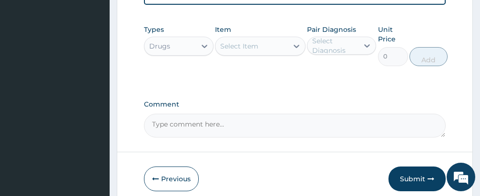
click at [250, 41] on div "Select Item" at bounding box center [239, 46] width 38 height 10
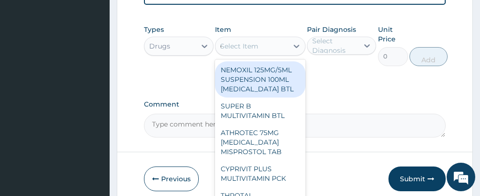
type input "GAVISCON"
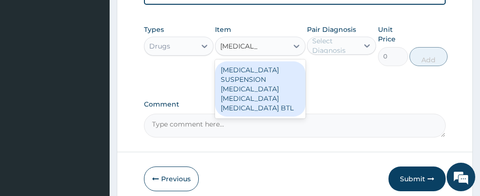
click at [237, 70] on div "GAVISCON SUSPENSION ALUMINUM HYDROXIDE MAGNESIUM HYDROXIDE SIMETHICONE BTL" at bounding box center [260, 88] width 91 height 55
type input "6264"
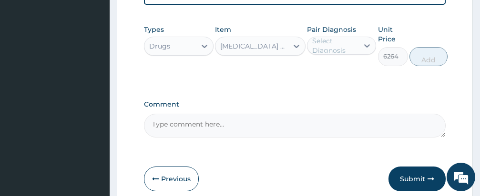
click at [344, 36] on div "Select Diagnosis" at bounding box center [335, 45] width 46 height 19
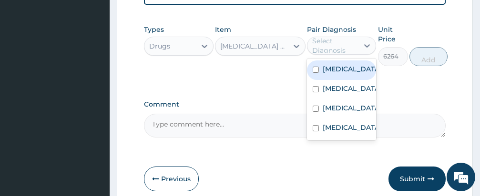
click at [315, 67] on input "checkbox" at bounding box center [316, 70] width 6 height 6
checkbox input "true"
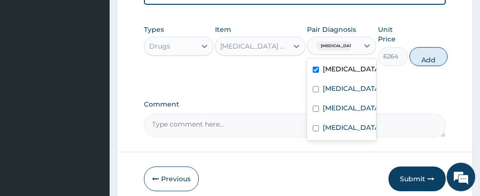
click at [419, 39] on div "Types Drugs Item GAVISCON SUSPENSION ALUMINUM HYDROXIDE MAGNESIUM HYDROXIDE SIM…" at bounding box center [295, 45] width 302 height 51
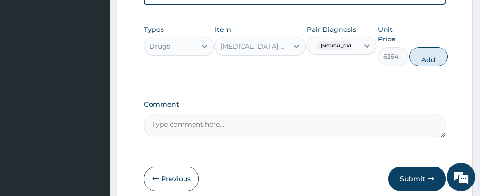
click at [426, 47] on button "Add" at bounding box center [428, 56] width 38 height 19
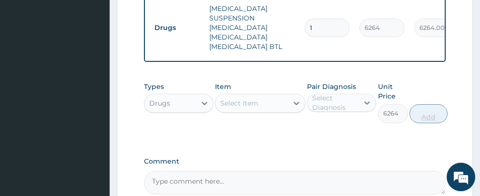
type input "0"
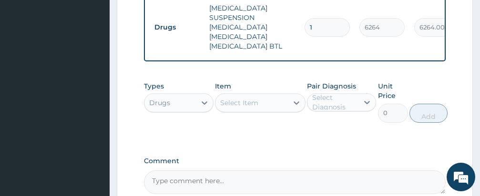
scroll to position [849, 0]
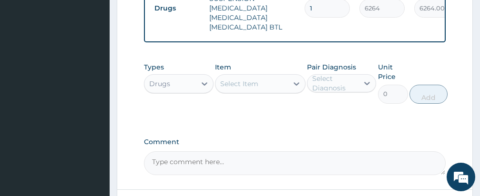
click at [260, 76] on div "Select Item" at bounding box center [251, 83] width 72 height 15
type input "HYOSCINE"
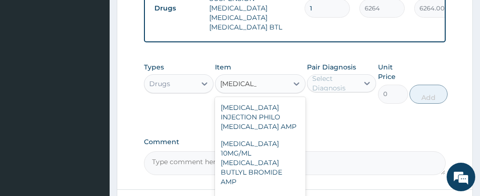
type input "180"
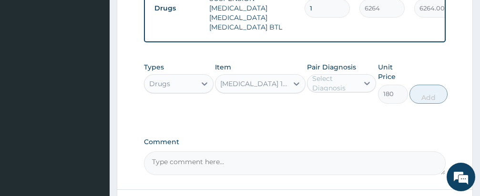
click at [328, 74] on div "Select Diagnosis" at bounding box center [335, 83] width 46 height 19
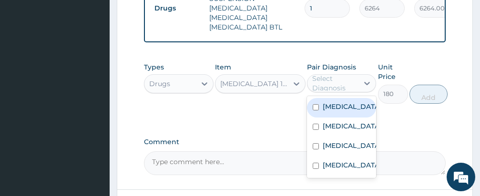
click at [315, 104] on input "checkbox" at bounding box center [316, 107] width 6 height 6
checkbox input "true"
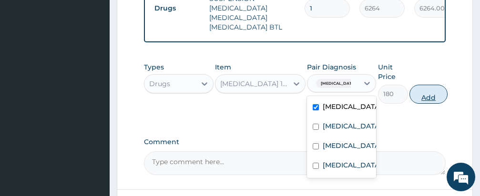
click at [421, 85] on button "Add" at bounding box center [428, 94] width 38 height 19
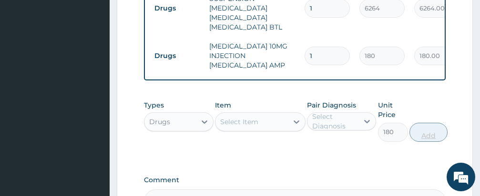
type input "0"
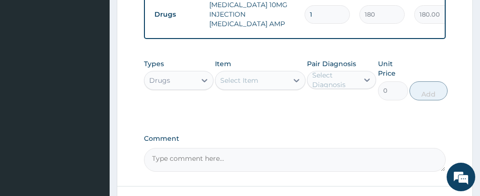
scroll to position [926, 0]
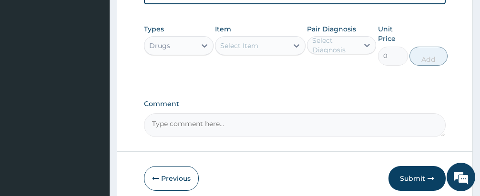
click at [288, 113] on textarea "Comment" at bounding box center [295, 125] width 302 height 24
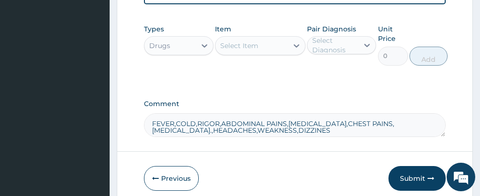
type textarea "FEVER,COLD,RIGOR,ABDOMINAL PAINS,HEARTBURN,CHEST PAINS,SEPSIS.,HEADACHES,WEAKNE…"
click at [413, 166] on button "Submit" at bounding box center [416, 178] width 57 height 25
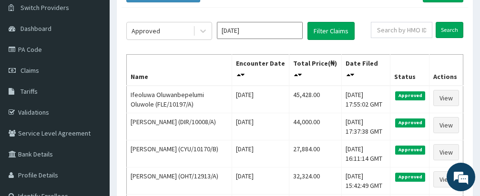
scroll to position [57, 0]
